Goal: Find specific page/section: Find specific page/section

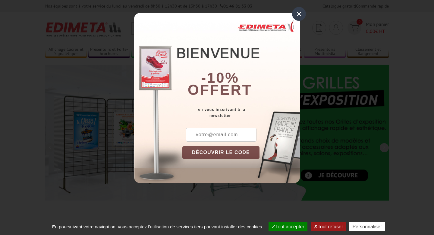
click at [299, 13] on div "×" at bounding box center [299, 14] width 14 height 14
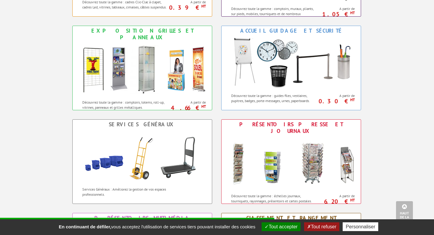
scroll to position [344, 0]
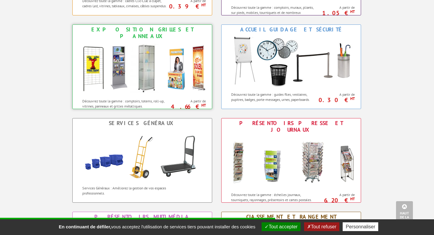
click at [129, 67] on img at bounding box center [142, 68] width 133 height 54
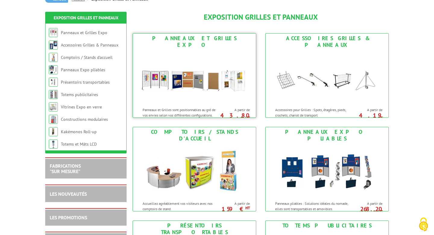
scroll to position [67, 0]
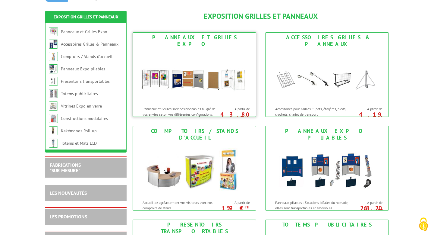
click at [210, 87] on img at bounding box center [195, 76] width 112 height 54
